Goal: Information Seeking & Learning: Learn about a topic

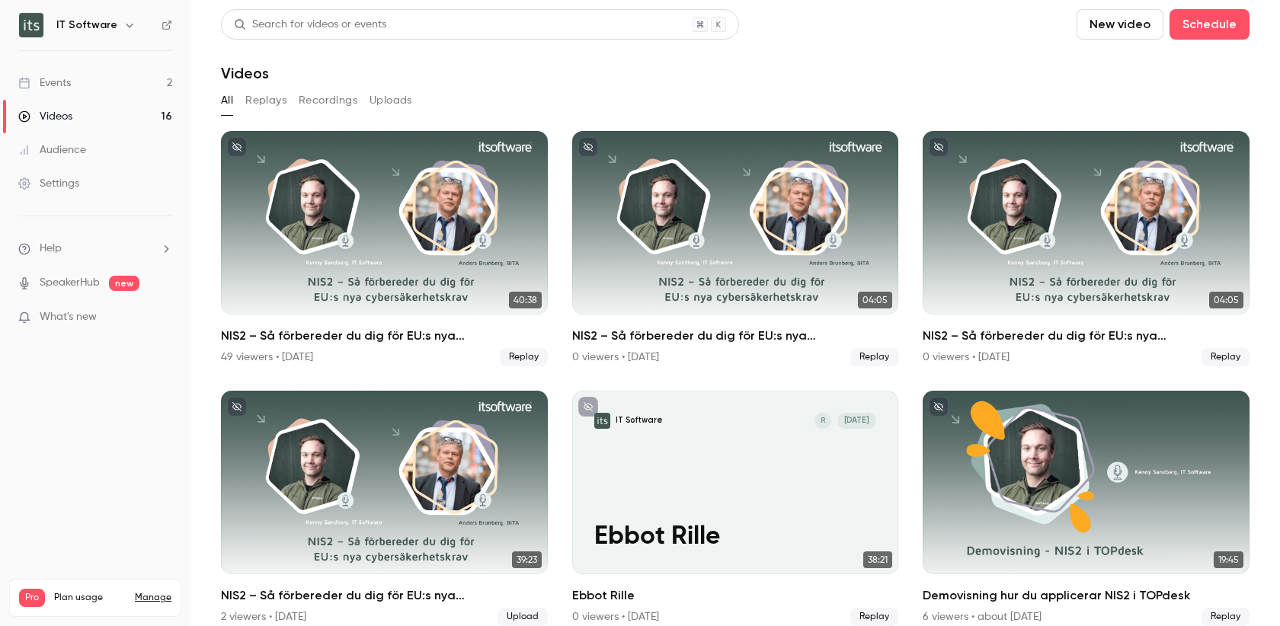
click at [75, 80] on link "Events 2" at bounding box center [95, 83] width 190 height 34
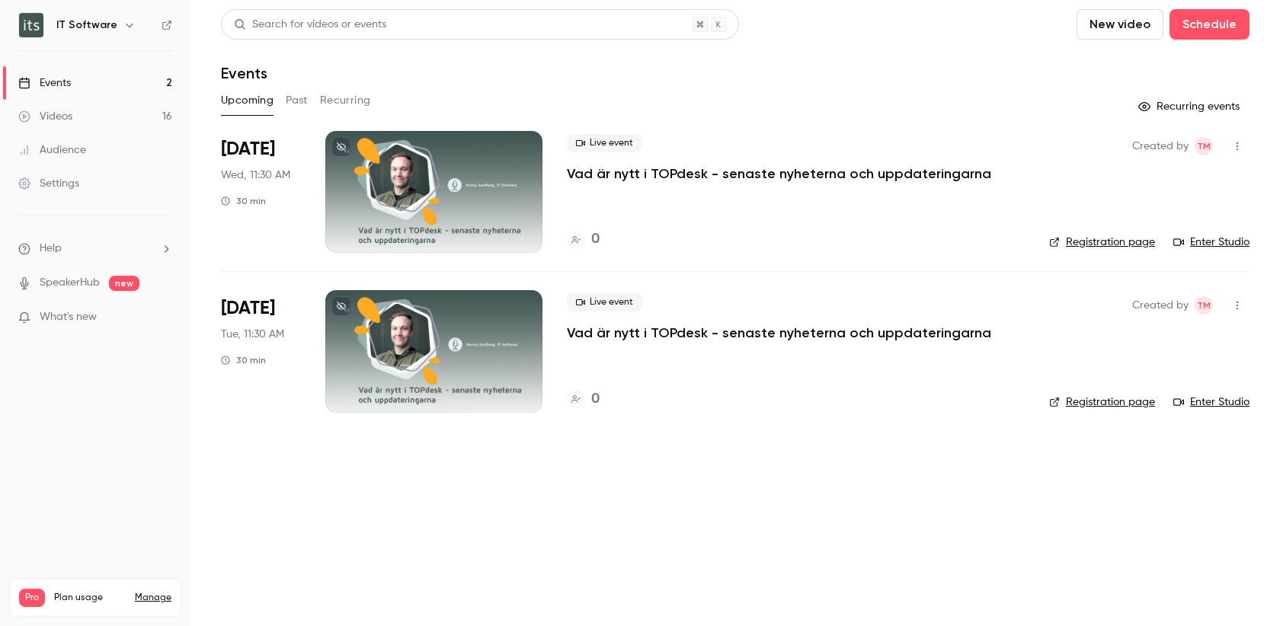
click at [66, 80] on div "Events" at bounding box center [44, 82] width 53 height 15
click at [62, 116] on div "Videos" at bounding box center [45, 116] width 54 height 15
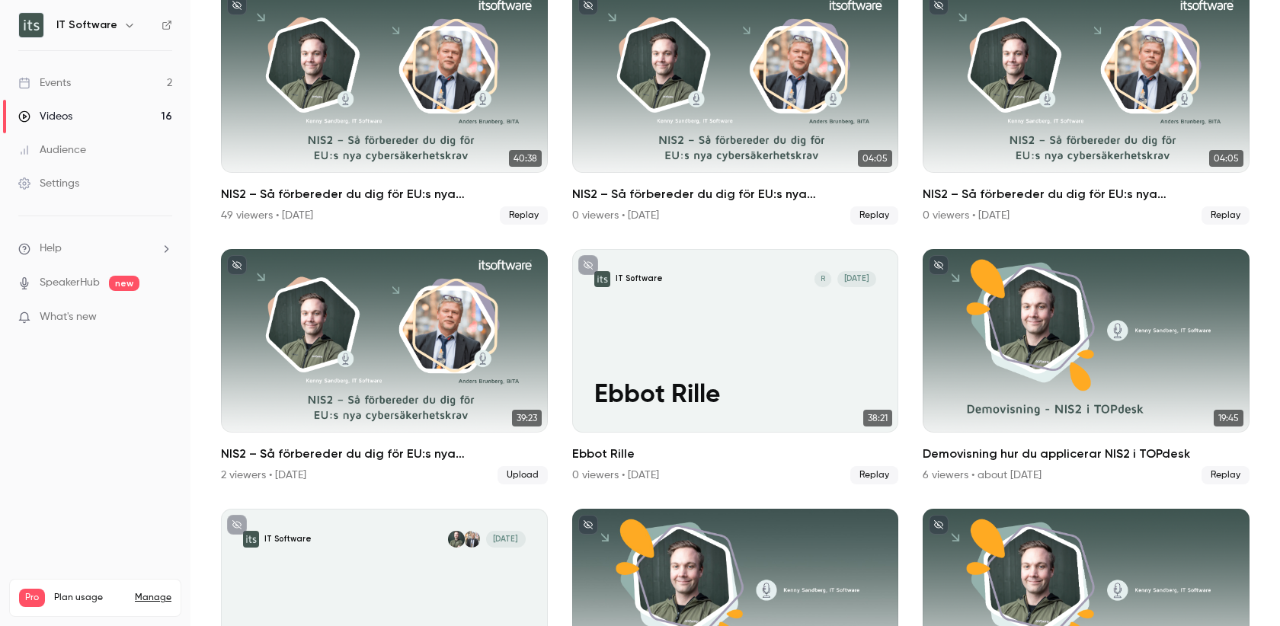
scroll to position [143, 0]
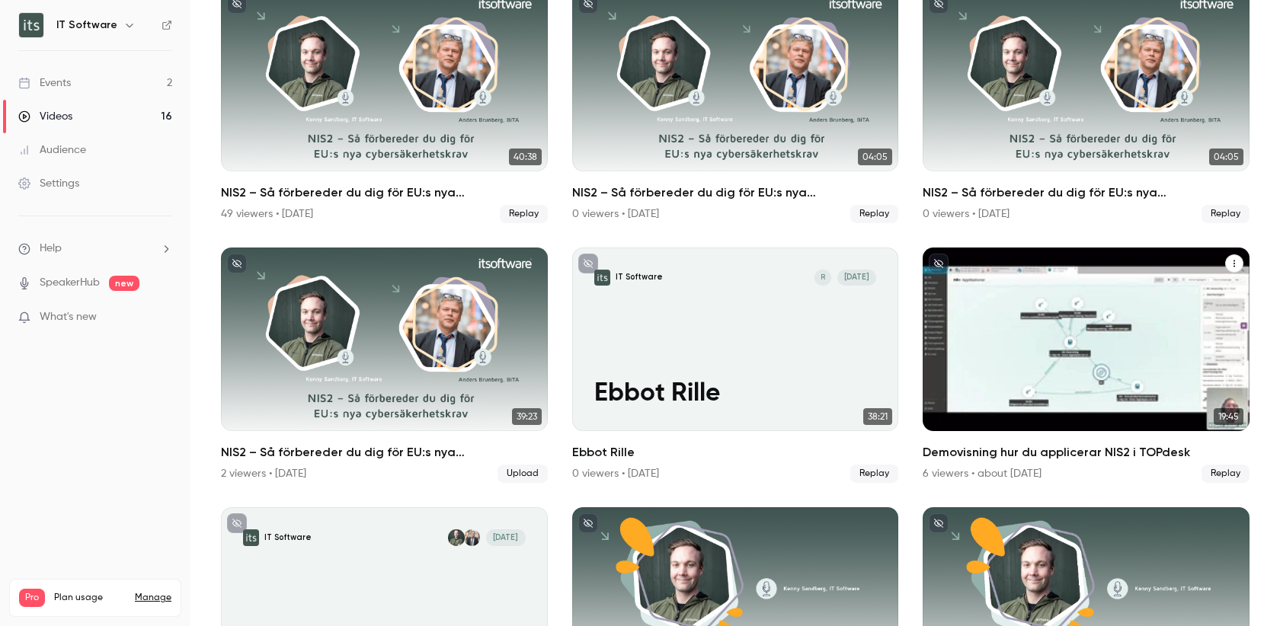
click at [961, 453] on h2 "Demovisning hur du applicerar NIS2 i TOPdesk" at bounding box center [1085, 452] width 327 height 18
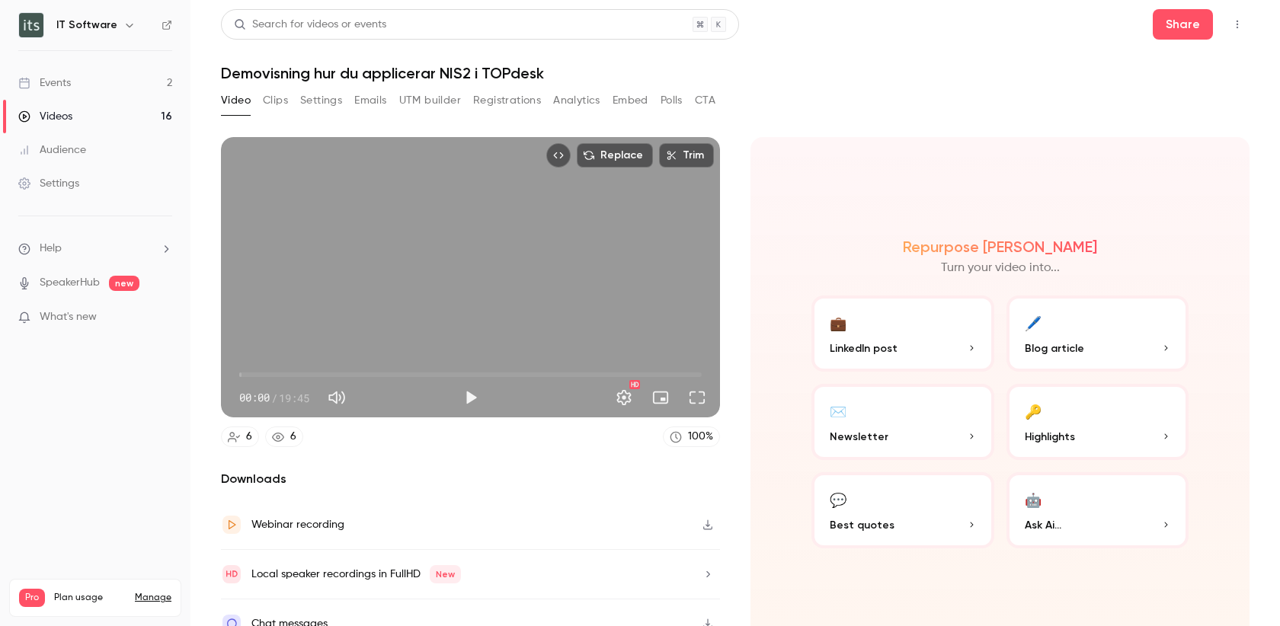
scroll to position [21, 0]
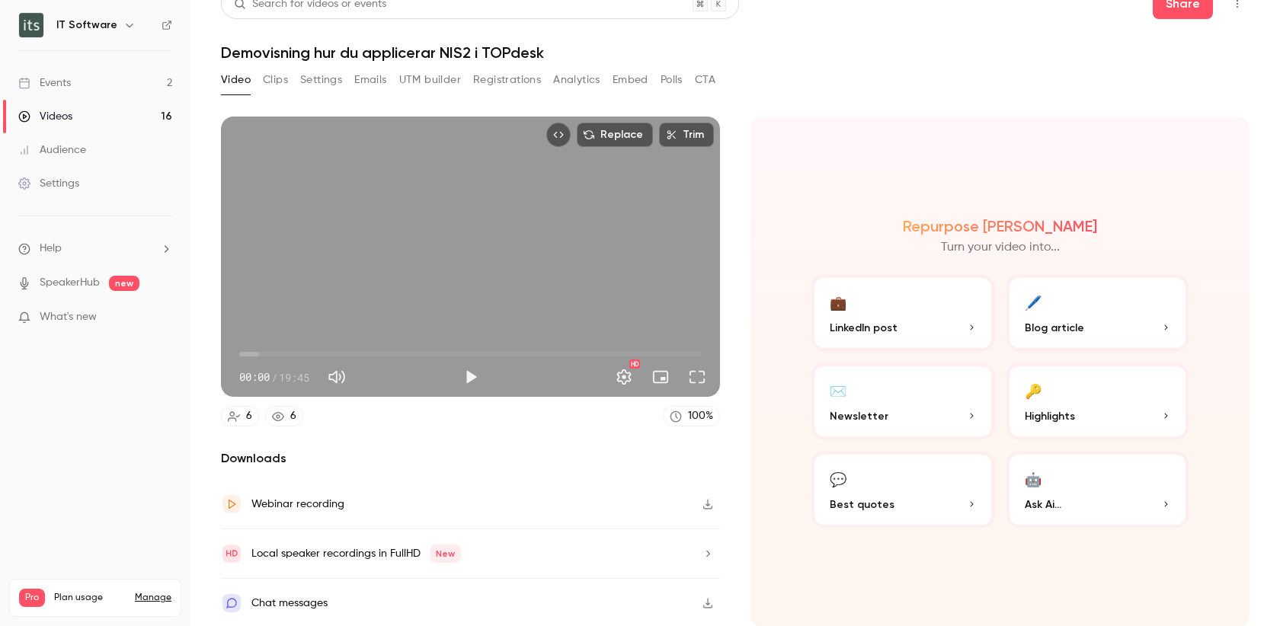
click at [586, 80] on button "Analytics" at bounding box center [576, 80] width 47 height 24
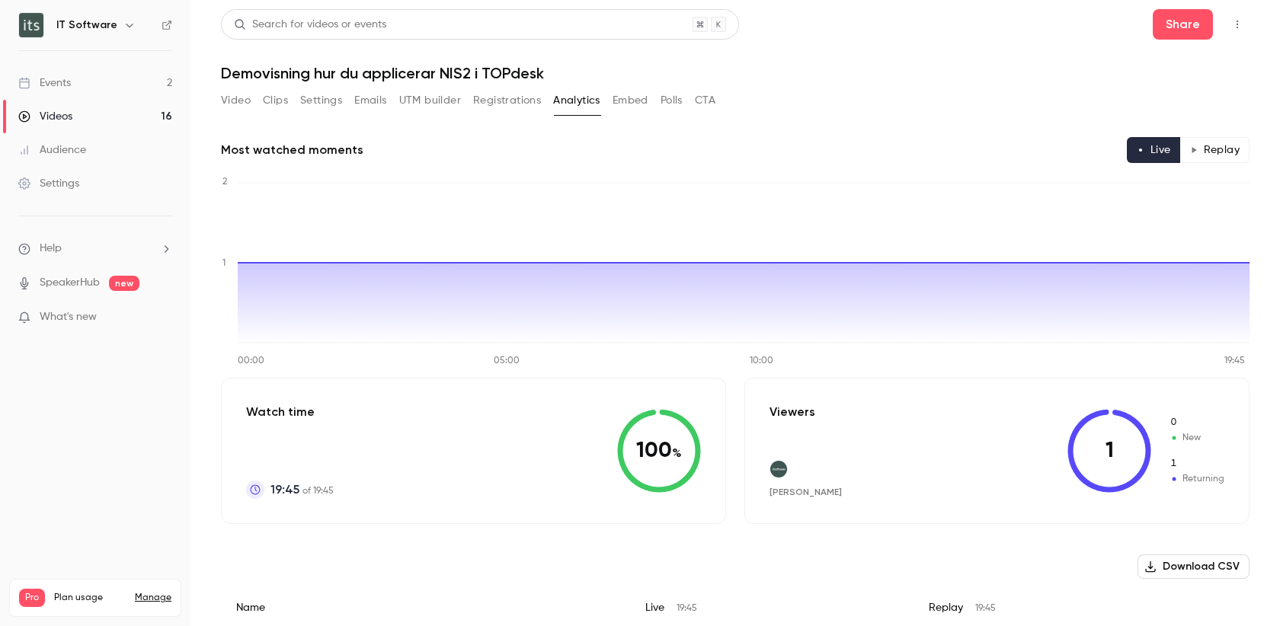
click at [78, 79] on link "Events 2" at bounding box center [95, 83] width 190 height 34
